Goal: Task Accomplishment & Management: Use online tool/utility

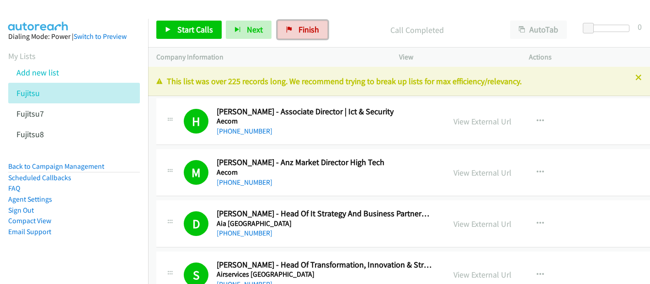
click at [308, 26] on span "Finish" at bounding box center [308, 29] width 21 height 11
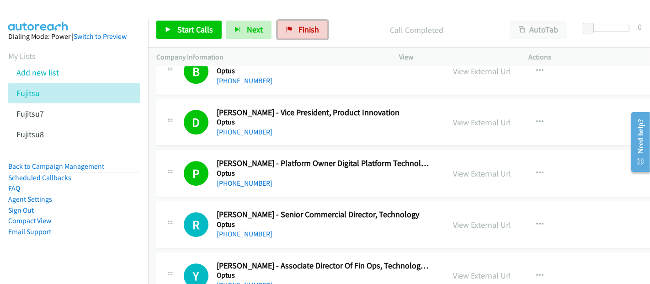
scroll to position [0, 8]
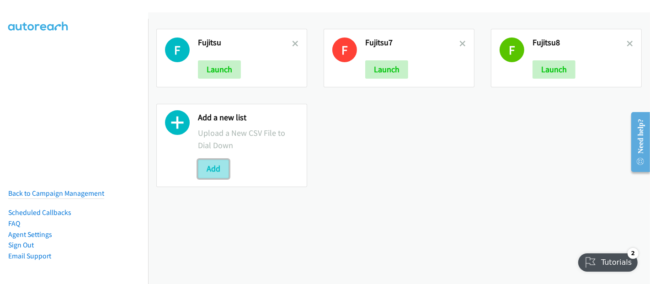
click at [215, 169] on button "Add" at bounding box center [213, 168] width 31 height 18
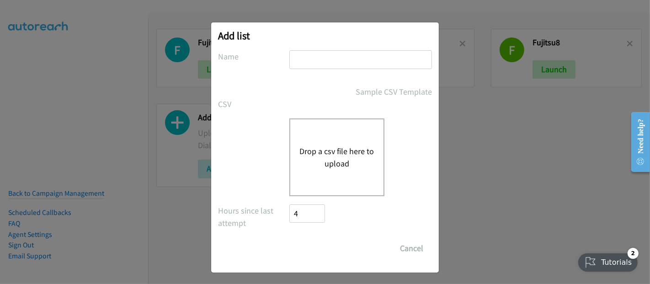
click at [361, 58] on input "text" at bounding box center [360, 59] width 143 height 19
type input "Fujitsu"
click at [332, 146] on button "Drop a csv file here to upload" at bounding box center [336, 157] width 75 height 25
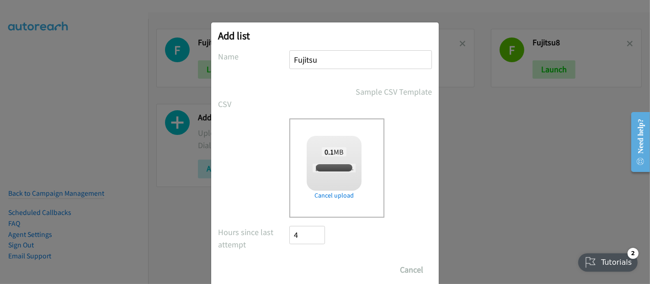
checkbox input "true"
click at [320, 266] on input "Save List" at bounding box center [313, 269] width 48 height 18
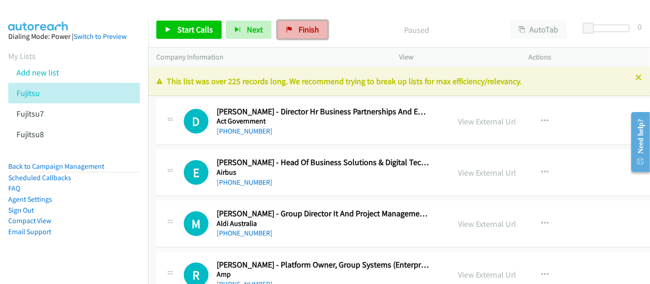
click at [317, 25] on link "Finish" at bounding box center [302, 30] width 50 height 18
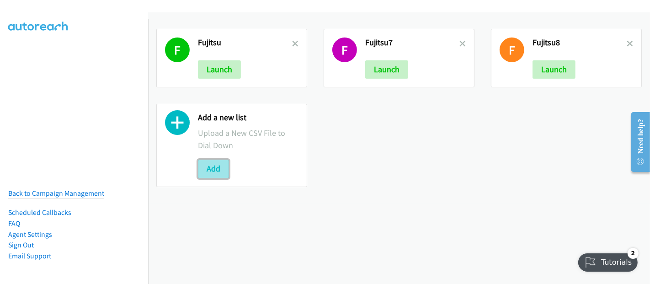
click at [215, 165] on button "Add" at bounding box center [213, 168] width 31 height 18
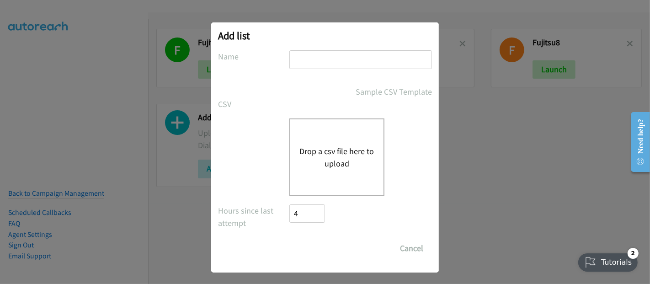
click at [328, 155] on button "Drop a csv file here to upload" at bounding box center [336, 157] width 75 height 25
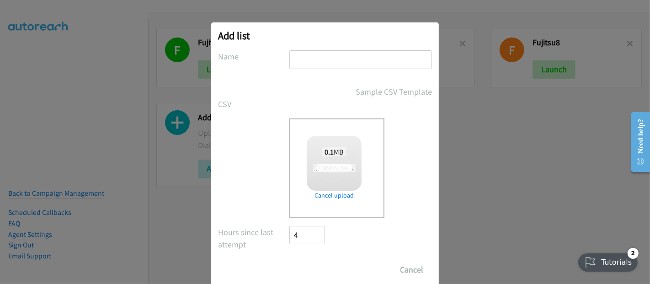
click at [310, 57] on input "text" at bounding box center [360, 59] width 143 height 19
checkbox input "true"
type input "Fujitsu09"
click at [313, 269] on input "Save List" at bounding box center [313, 269] width 48 height 18
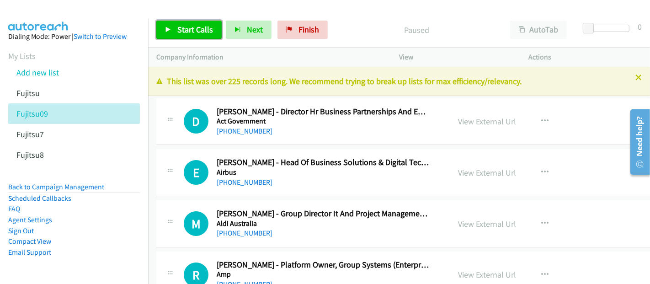
click at [183, 27] on span "Start Calls" at bounding box center [195, 29] width 36 height 11
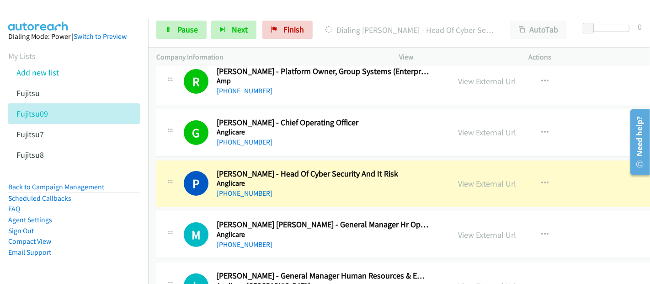
scroll to position [203, 0]
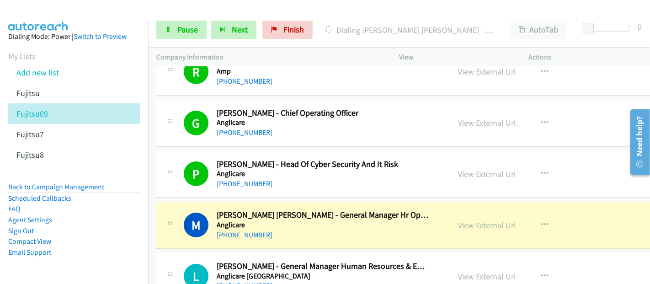
click at [282, 234] on div "[PHONE_NUMBER]" at bounding box center [323, 234] width 212 height 11
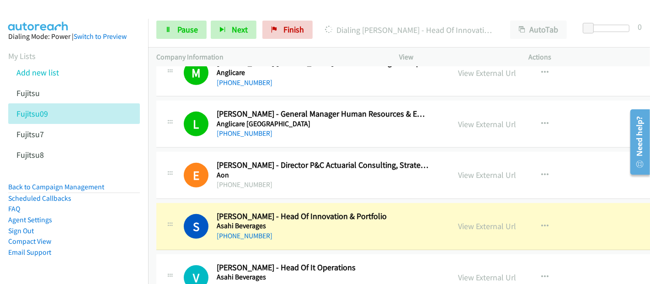
scroll to position [457, 0]
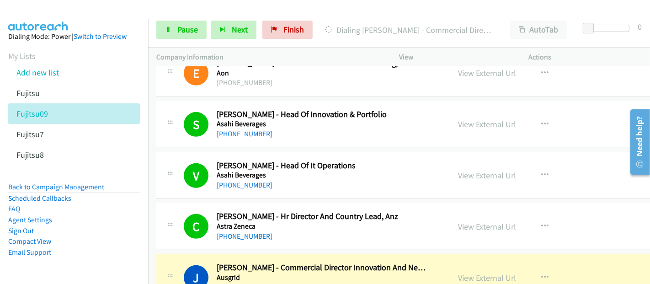
click at [281, 269] on h2 "[PERSON_NAME] - Commercial Director Innovation And New Ventures" at bounding box center [323, 267] width 212 height 11
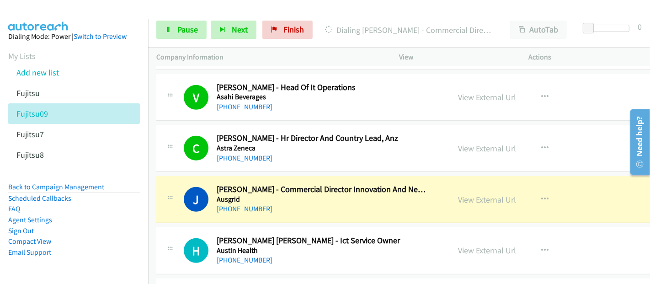
scroll to position [558, 0]
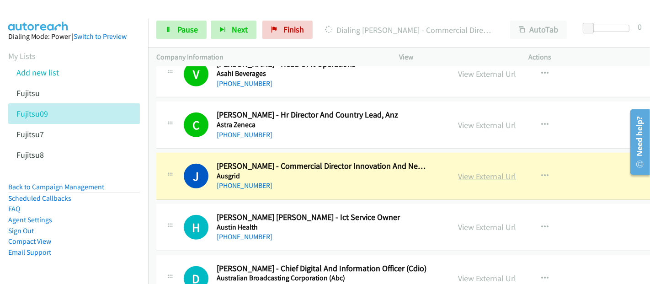
click at [487, 172] on link "View External Url" at bounding box center [487, 176] width 58 height 11
click at [173, 27] on link "Pause" at bounding box center [181, 30] width 50 height 18
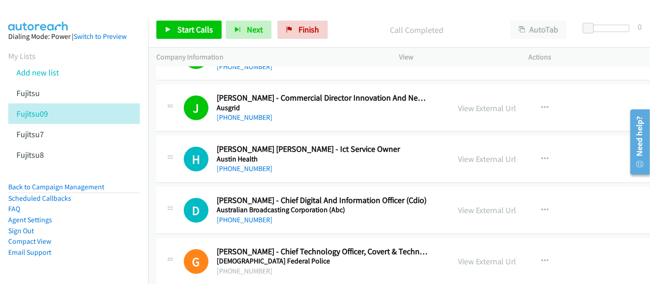
scroll to position [660, 0]
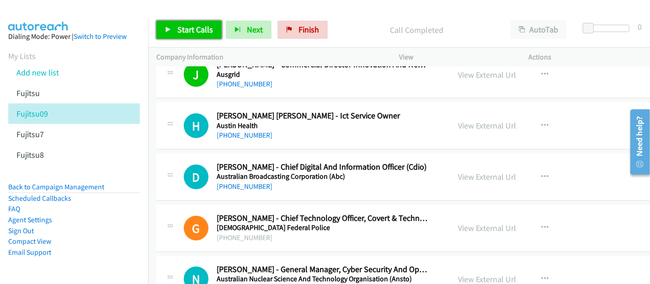
click at [201, 25] on span "Start Calls" at bounding box center [195, 29] width 36 height 11
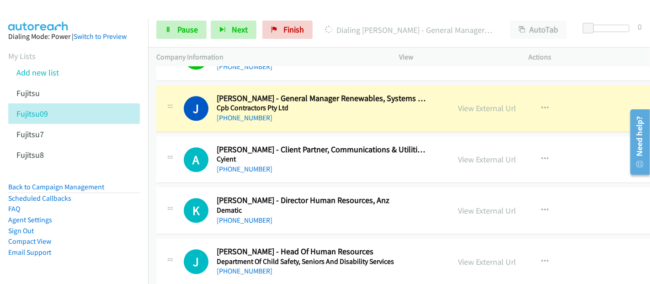
scroll to position [2132, 0]
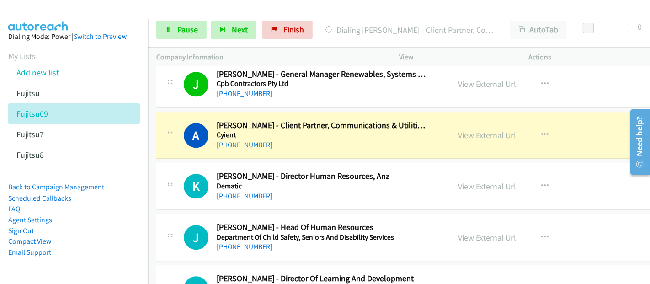
click at [278, 143] on div "[PHONE_NUMBER]" at bounding box center [323, 144] width 212 height 11
click at [479, 130] on link "View External Url" at bounding box center [487, 135] width 58 height 11
click at [183, 28] on span "Pause" at bounding box center [187, 29] width 21 height 11
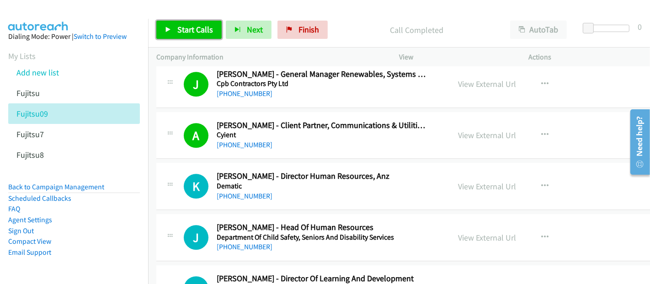
click at [194, 25] on span "Start Calls" at bounding box center [195, 29] width 36 height 11
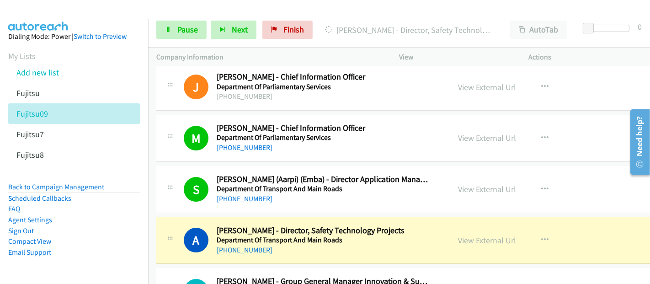
scroll to position [4, 0]
click at [289, 246] on div "[PHONE_NUMBER]" at bounding box center [323, 250] width 212 height 11
click at [498, 235] on link "View External Url" at bounding box center [487, 240] width 58 height 11
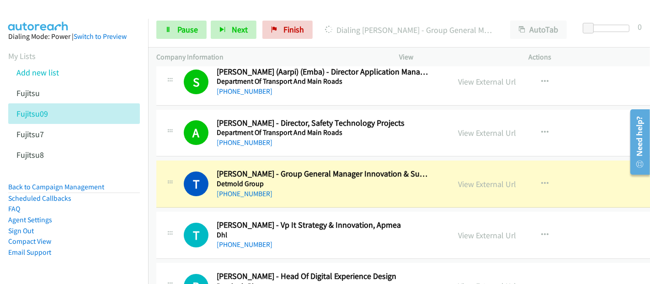
scroll to position [2742, 0]
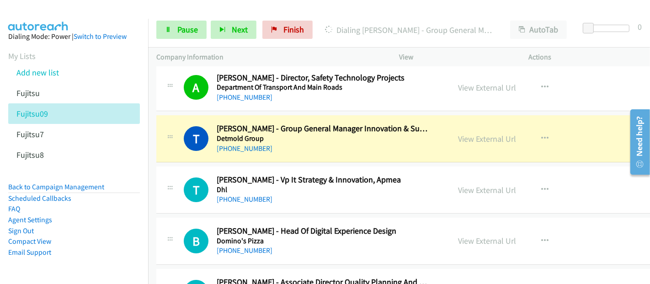
click at [486, 133] on link "View External Url" at bounding box center [487, 138] width 58 height 11
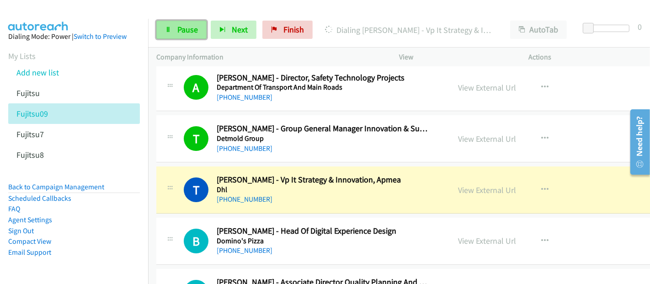
click at [183, 31] on span "Pause" at bounding box center [187, 29] width 21 height 11
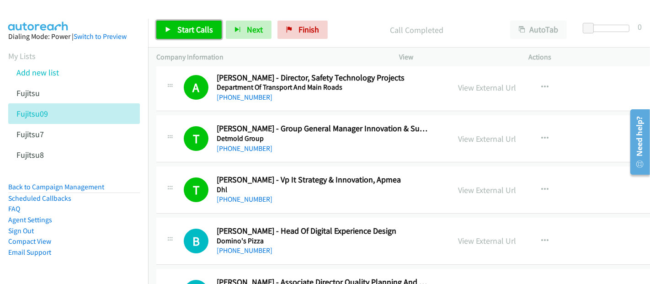
click at [191, 29] on span "Start Calls" at bounding box center [195, 29] width 36 height 11
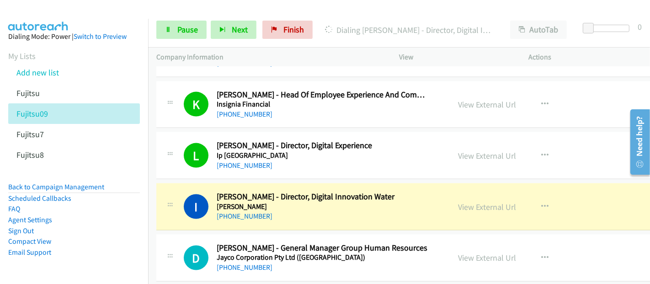
scroll to position [4113, 0]
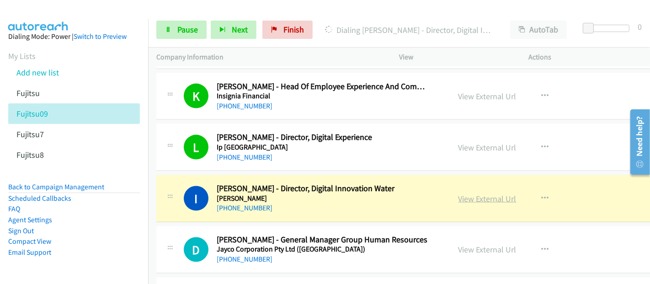
click at [494, 193] on link "View External Url" at bounding box center [487, 198] width 58 height 11
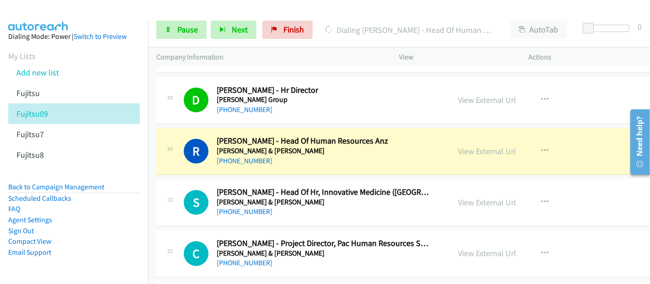
scroll to position [4418, 0]
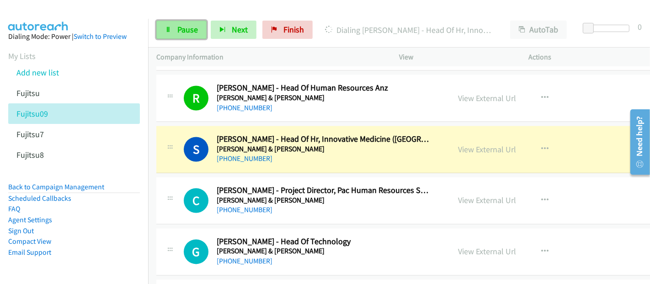
click at [188, 32] on span "Pause" at bounding box center [187, 29] width 21 height 11
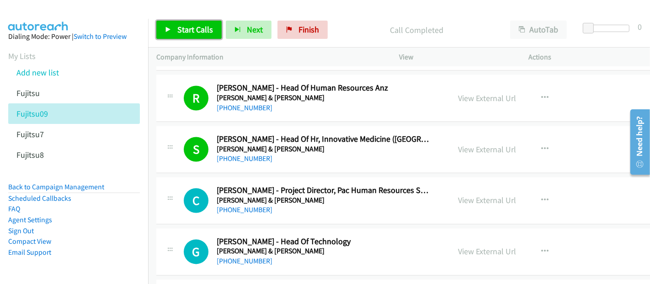
click at [187, 35] on link "Start Calls" at bounding box center [188, 30] width 65 height 18
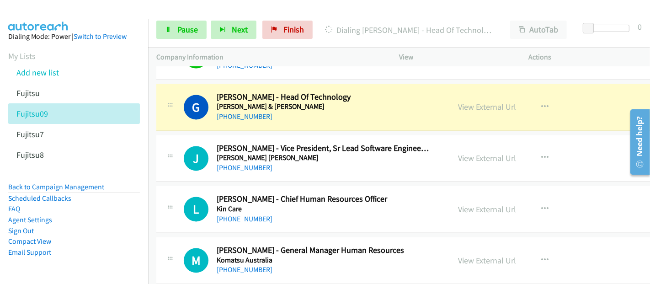
scroll to position [4519, 0]
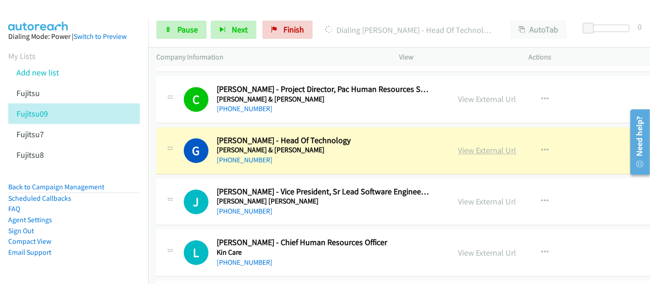
click at [476, 145] on link "View External Url" at bounding box center [487, 150] width 58 height 11
click at [173, 30] on link "Pause" at bounding box center [181, 30] width 50 height 18
